Goal: Information Seeking & Learning: Check status

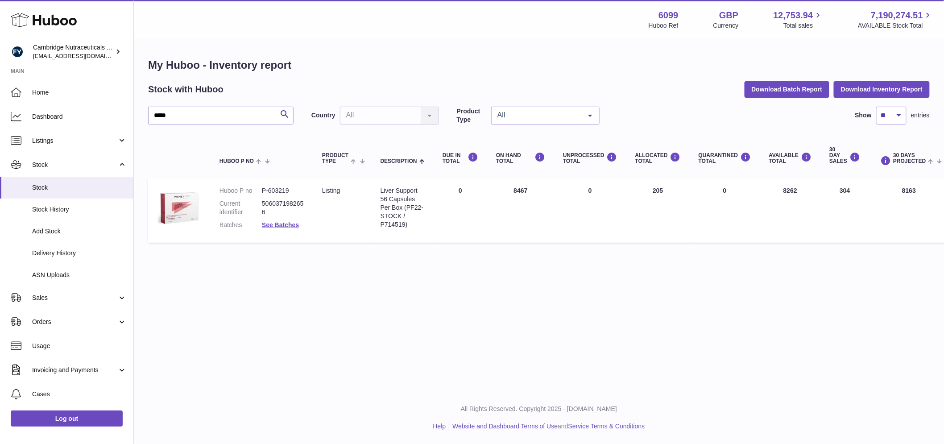
click at [848, 331] on div "Menu Huboo 6099 Huboo Ref GBP Currency 12,753.94 Total sales 7,190,274.51 AVAIL…" at bounding box center [539, 195] width 810 height 391
drag, startPoint x: 185, startPoint y: 115, endPoint x: 122, endPoint y: 119, distance: 63.1
click at [122, 118] on div "Huboo Cambridge Nutraceuticals Ltd huboo@camnutra.com Main Home Dashboard Listi…" at bounding box center [472, 222] width 944 height 444
type input "****"
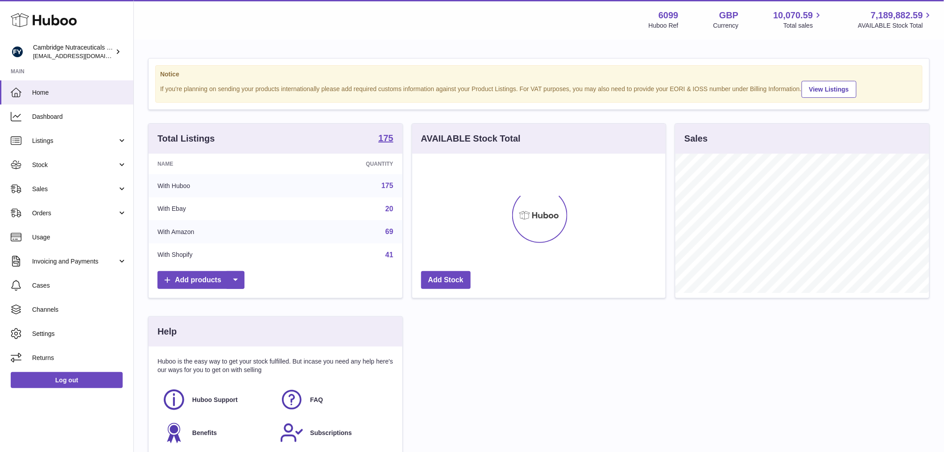
scroll to position [139, 253]
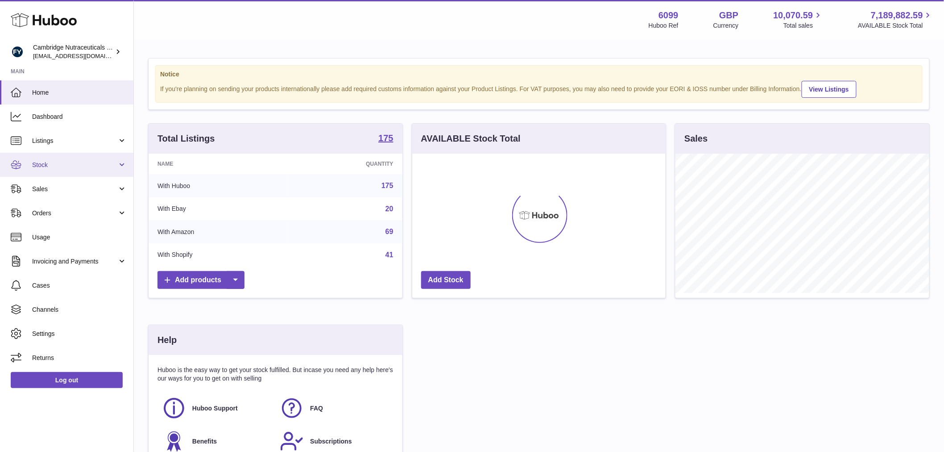
click at [99, 163] on span "Stock" at bounding box center [74, 165] width 85 height 8
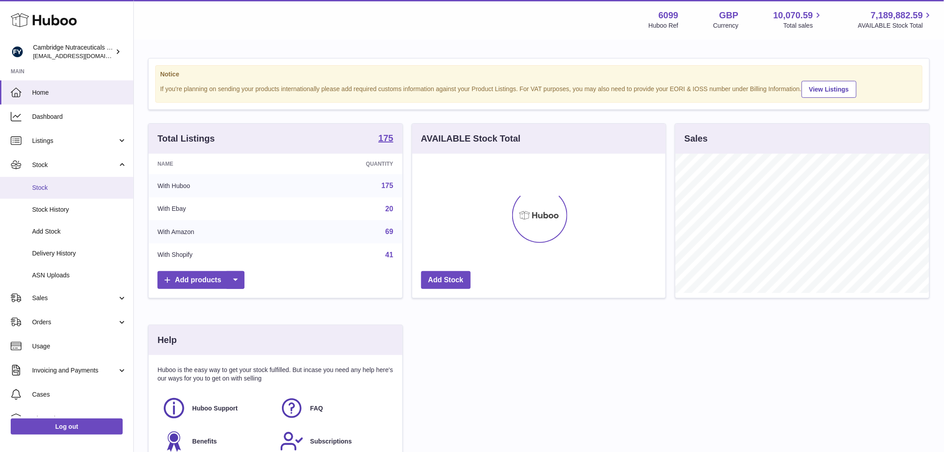
click at [99, 182] on link "Stock" at bounding box center [66, 188] width 133 height 22
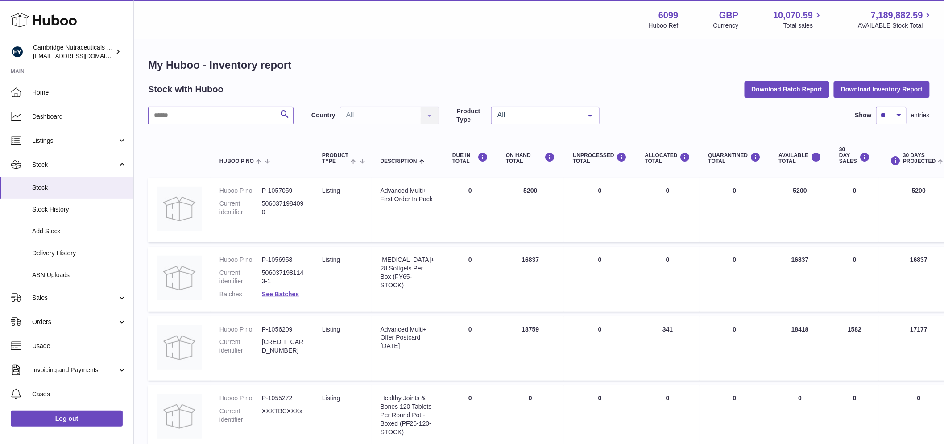
click at [199, 114] on input "text" at bounding box center [220, 116] width 145 height 18
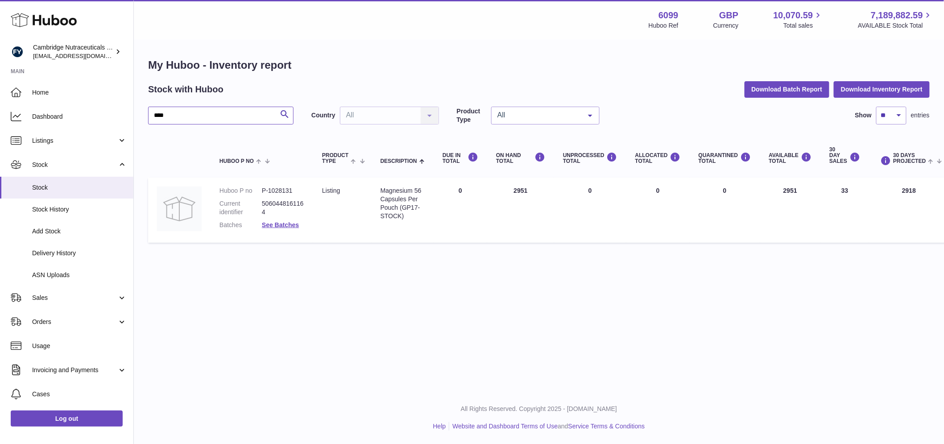
type input "****"
click at [276, 221] on dd "See Batches" at bounding box center [283, 225] width 42 height 8
click at [288, 223] on link "See Batches" at bounding box center [280, 224] width 37 height 7
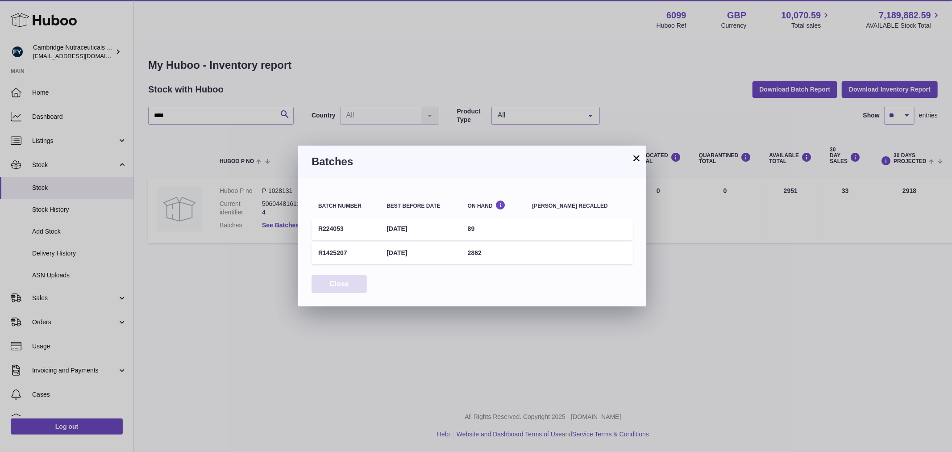
click at [353, 286] on button "Close" at bounding box center [338, 284] width 55 height 18
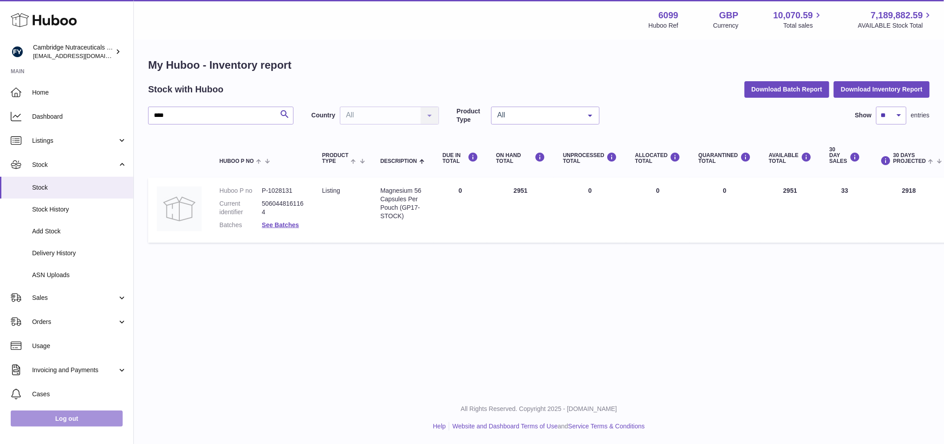
click at [90, 427] on link "Log out" at bounding box center [67, 419] width 112 height 16
